Goal: Information Seeking & Learning: Check status

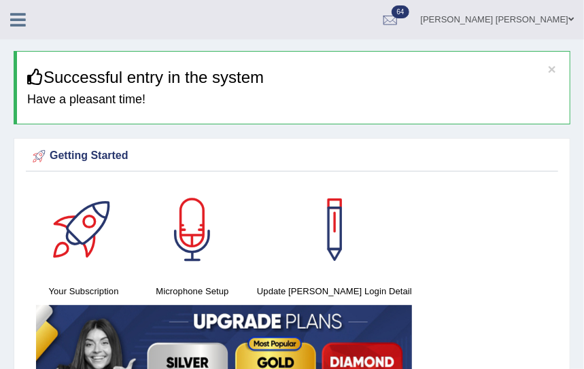
click at [21, 18] on icon at bounding box center [18, 20] width 16 height 18
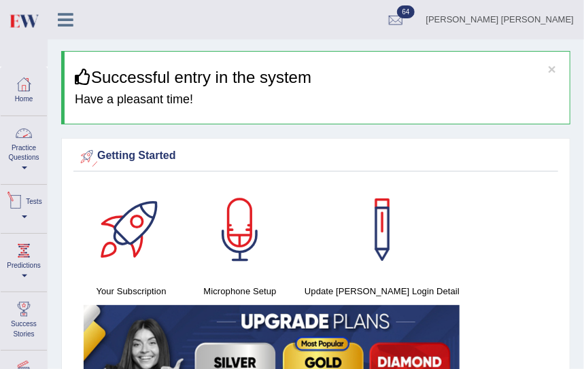
click at [26, 199] on div at bounding box center [15, 202] width 20 height 20
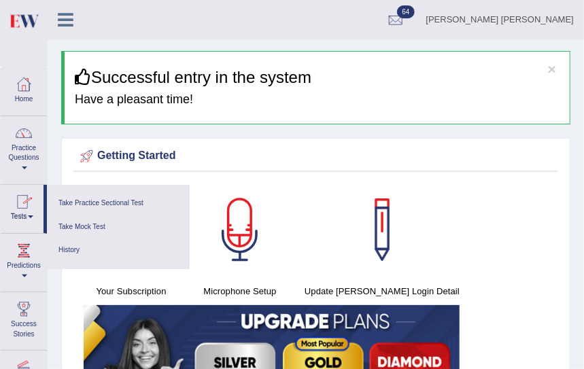
click at [87, 203] on link "Take Practice Sectional Test" at bounding box center [118, 204] width 129 height 24
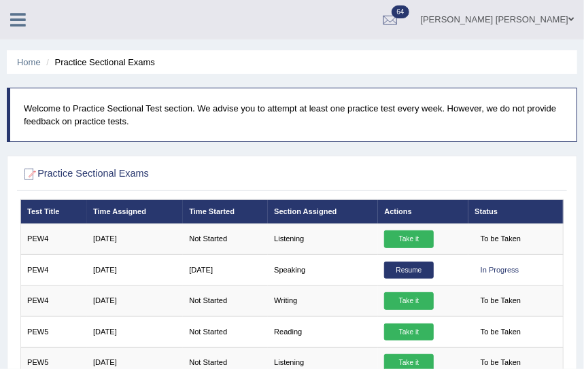
click at [24, 21] on icon at bounding box center [18, 20] width 16 height 18
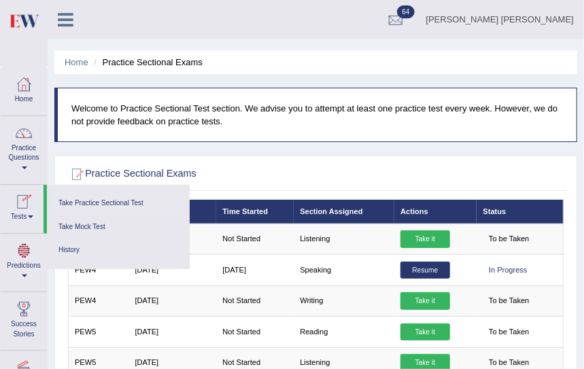
click at [27, 271] on link "Predictions" at bounding box center [24, 261] width 46 height 54
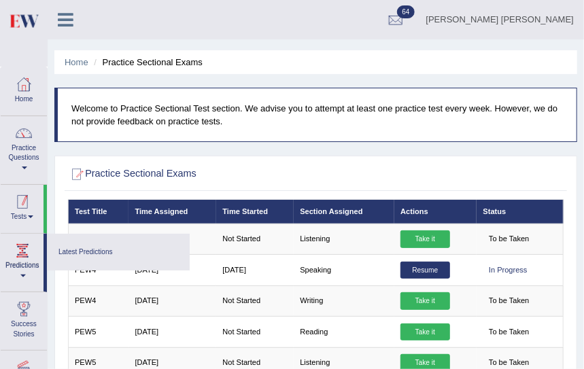
click at [23, 217] on link "Tests" at bounding box center [22, 207] width 43 height 44
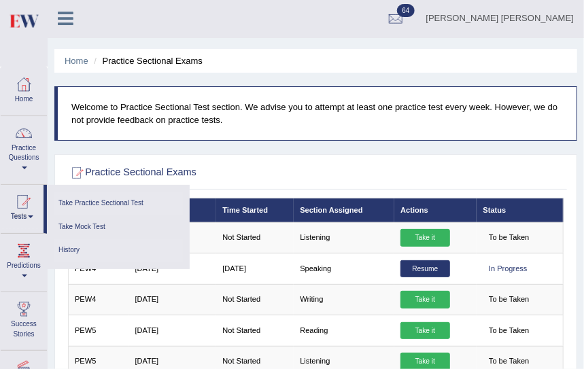
click at [73, 250] on link "History" at bounding box center [118, 251] width 129 height 24
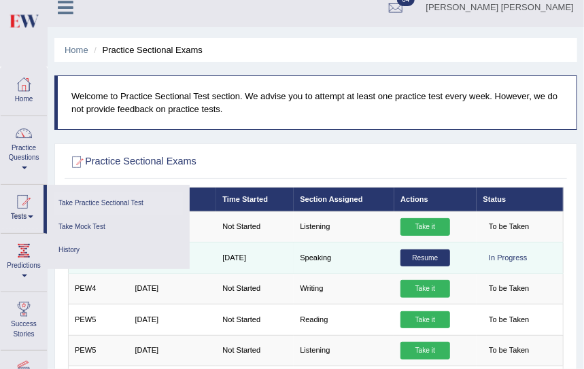
scroll to position [13, 0]
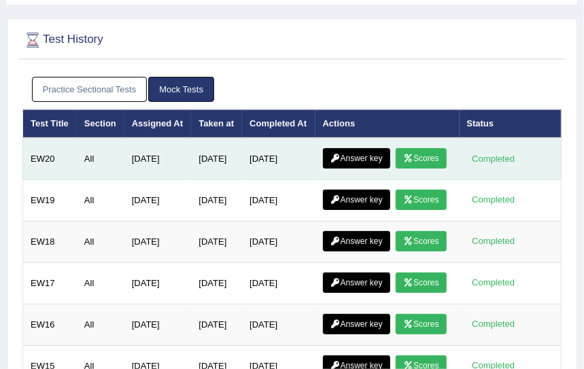
drag, startPoint x: 352, startPoint y: 194, endPoint x: 295, endPoint y: 198, distance: 56.5
click at [396, 169] on link "Scores" at bounding box center [421, 158] width 50 height 20
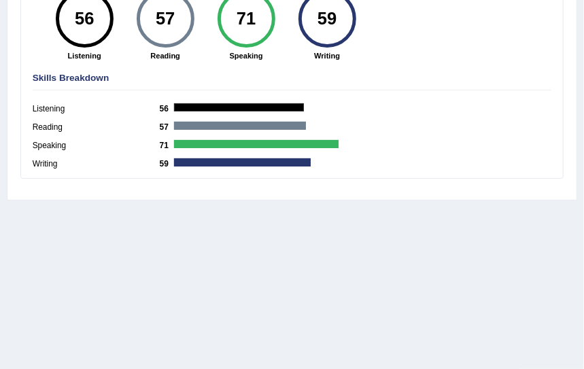
scroll to position [344, 0]
